Goal: Find specific page/section: Find specific page/section

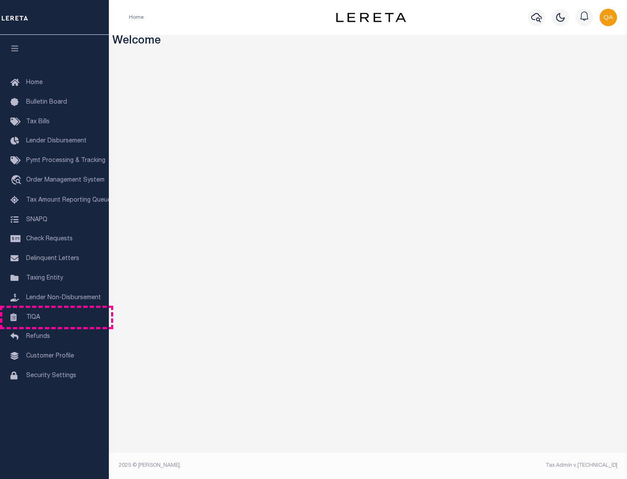
click at [54, 317] on link "TIQA" at bounding box center [54, 318] width 109 height 20
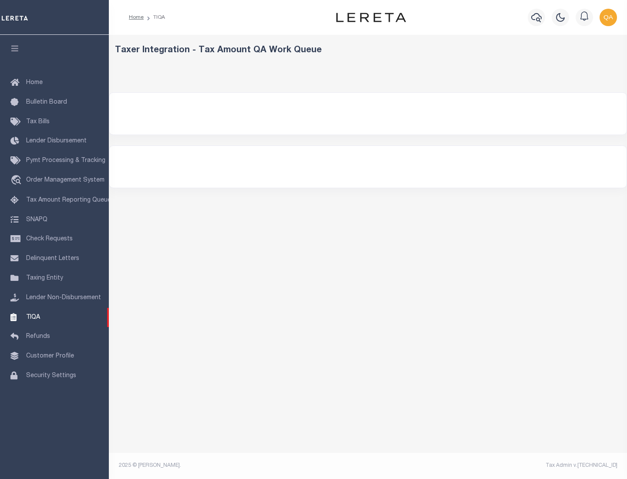
select select "200"
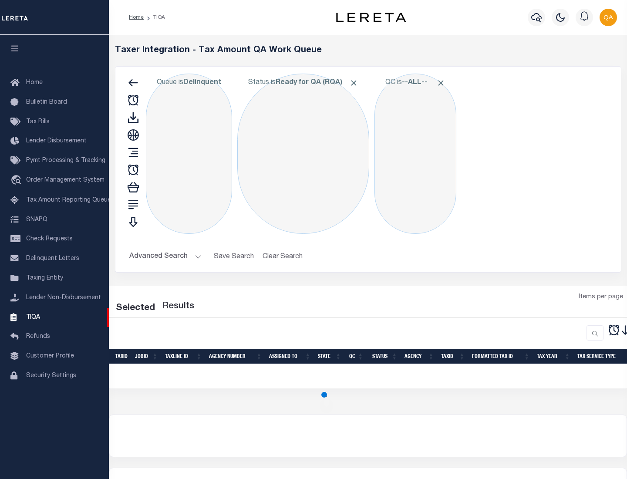
select select "200"
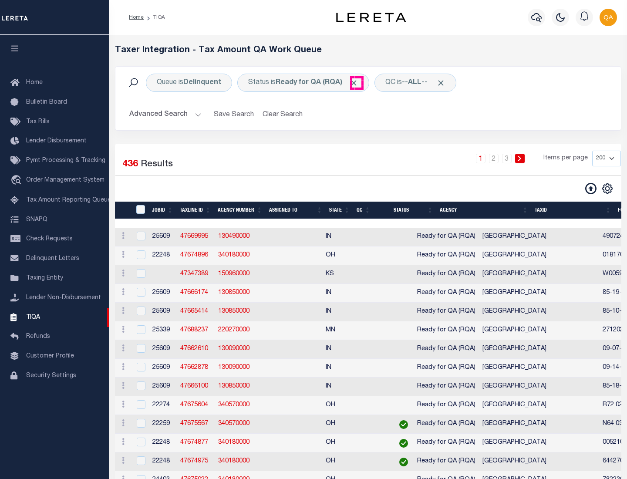
click at [357, 83] on span "Click to Remove" at bounding box center [353, 82] width 9 height 9
